Goal: Task Accomplishment & Management: Use online tool/utility

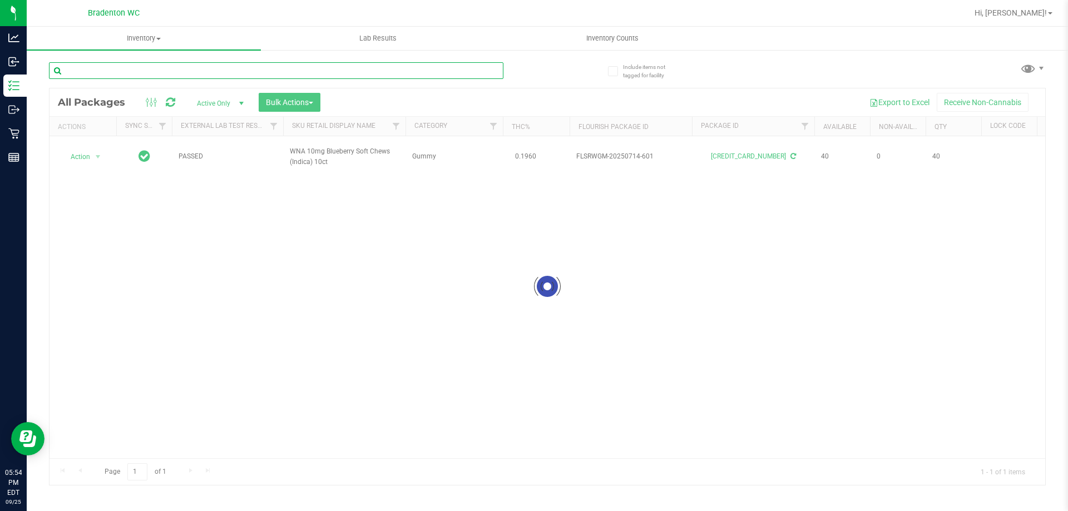
click at [442, 70] on input "text" at bounding box center [276, 70] width 455 height 17
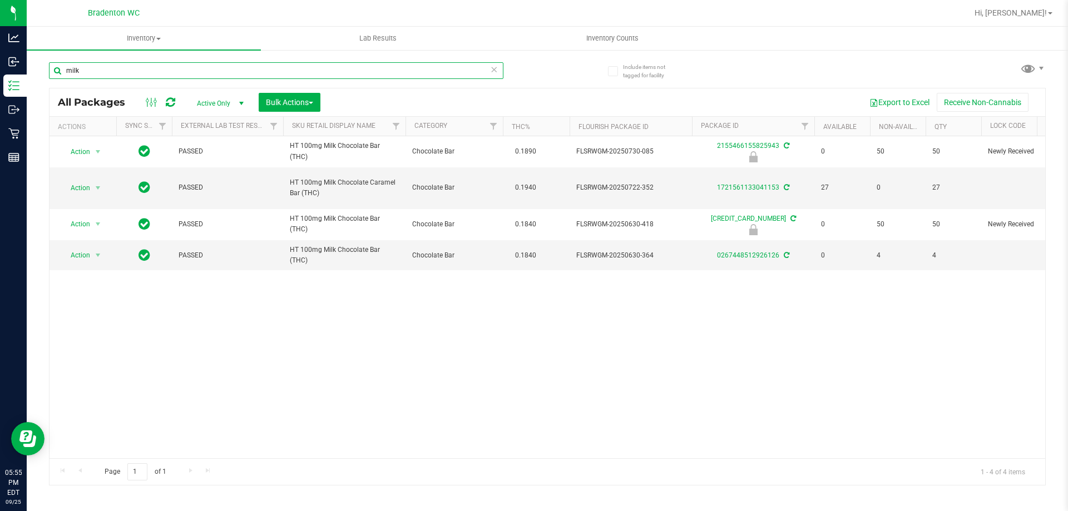
type input "milk"
click at [495, 72] on icon at bounding box center [494, 68] width 8 height 13
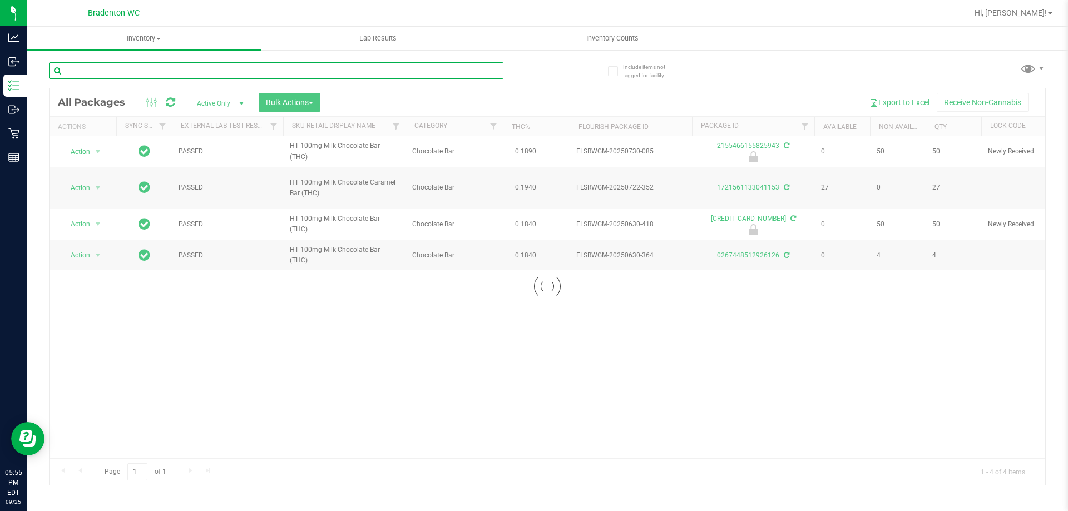
click at [494, 68] on input "text" at bounding box center [276, 70] width 455 height 17
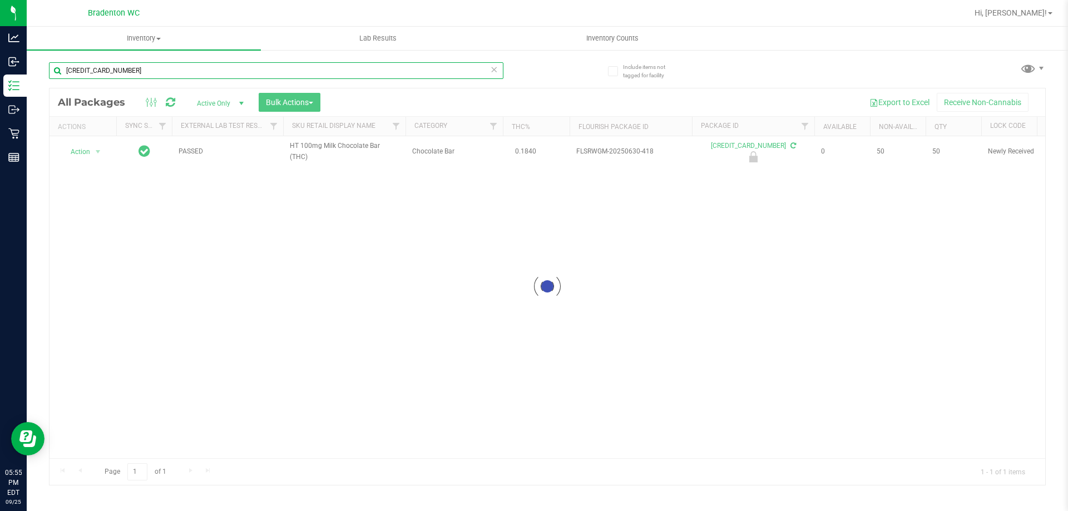
type input "[CREDIT_CARD_NUMBER]"
click at [93, 154] on div at bounding box center [548, 286] width 996 height 397
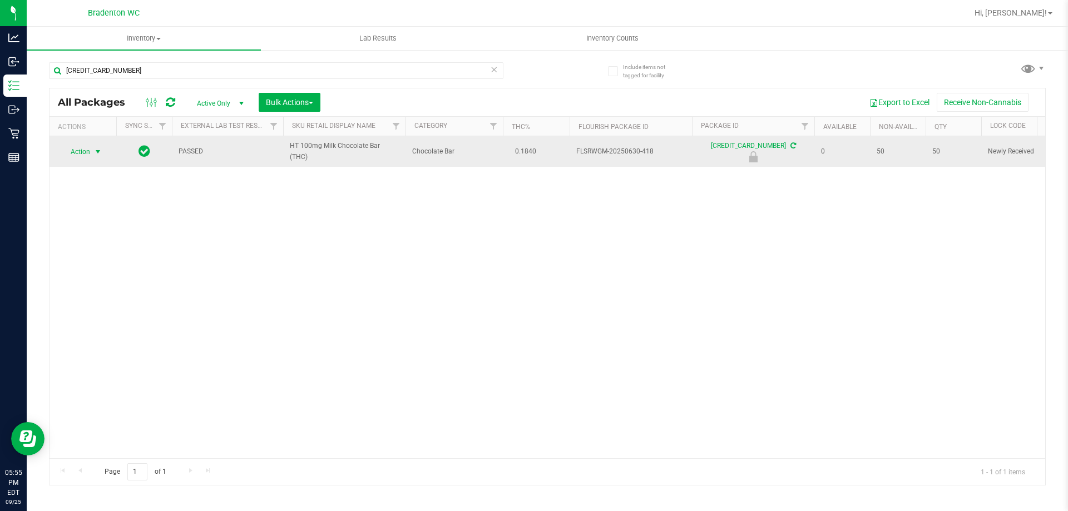
click at [95, 151] on span "select" at bounding box center [97, 151] width 9 height 9
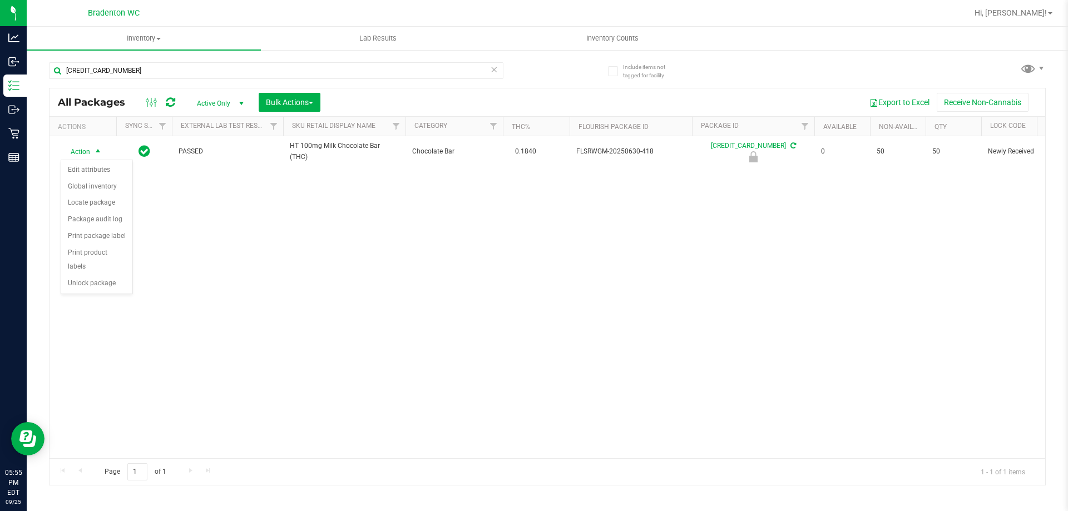
click at [108, 278] on div "Action Edit attributes Global inventory Locate package Package audit log Print …" at bounding box center [97, 227] width 72 height 135
click at [104, 275] on li "Unlock package" at bounding box center [96, 283] width 71 height 17
